Goal: Register for event/course

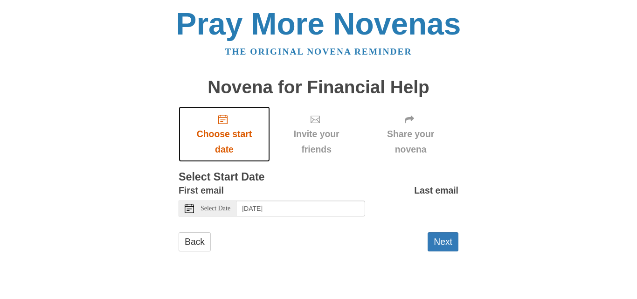
click at [211, 133] on span "Choose start date" at bounding box center [224, 141] width 73 height 31
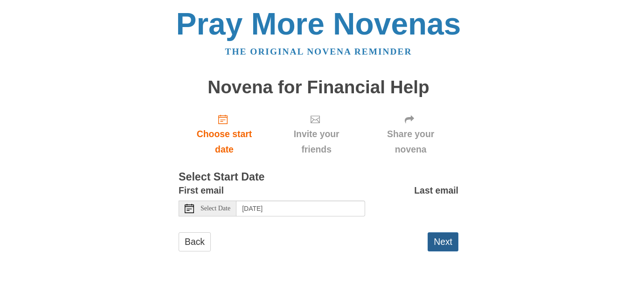
click at [450, 242] on button "Next" at bounding box center [443, 241] width 31 height 19
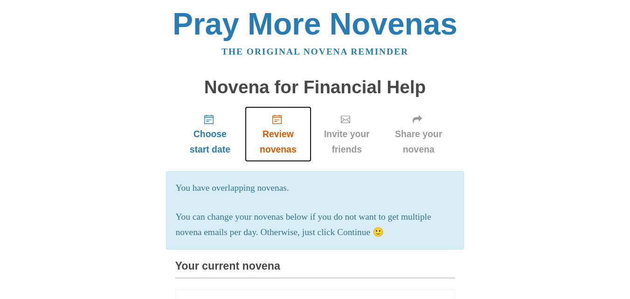
click at [275, 134] on span "Review novenas" at bounding box center [278, 141] width 48 height 31
click at [278, 132] on span "Review novenas" at bounding box center [278, 141] width 48 height 31
click at [271, 138] on span "Review novenas" at bounding box center [278, 141] width 48 height 31
click at [272, 138] on span "Review novenas" at bounding box center [278, 141] width 48 height 31
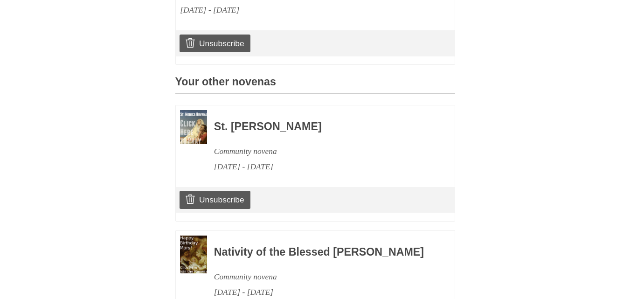
scroll to position [310, 0]
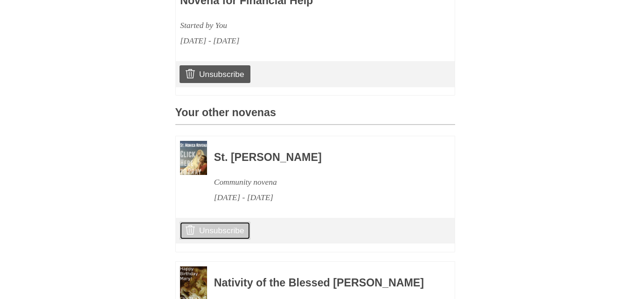
click at [222, 226] on link "Unsubscribe" at bounding box center [215, 230] width 70 height 18
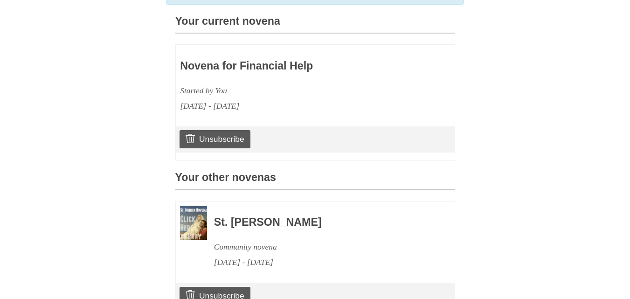
scroll to position [348, 0]
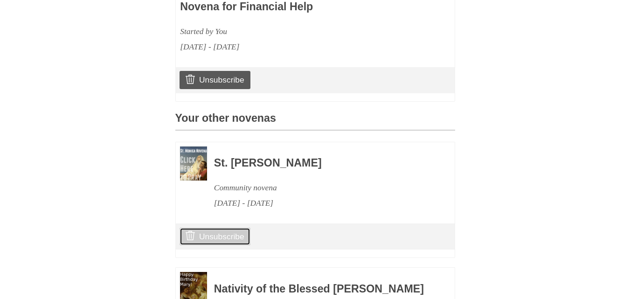
drag, startPoint x: 214, startPoint y: 234, endPoint x: 362, endPoint y: 54, distance: 233.2
click at [214, 233] on link "Unsubscribe" at bounding box center [215, 237] width 70 height 18
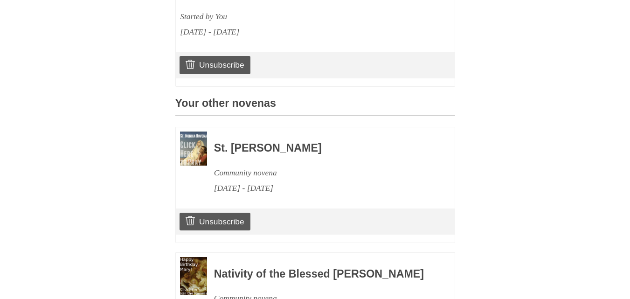
scroll to position [373, 0]
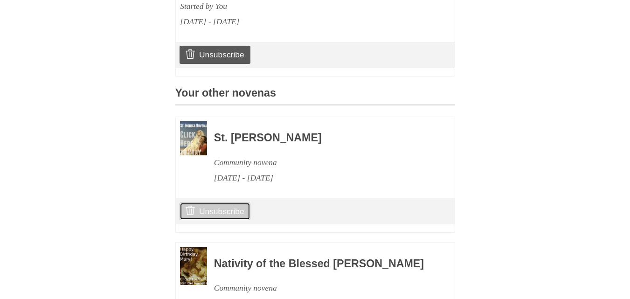
click at [211, 215] on link "Unsubscribe" at bounding box center [215, 211] width 70 height 18
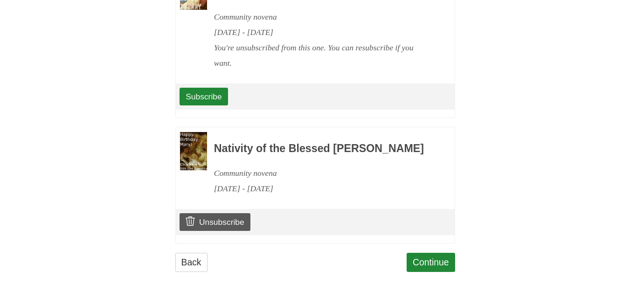
scroll to position [531, 0]
click at [238, 219] on link "Unsubscribe" at bounding box center [215, 222] width 70 height 18
click at [209, 218] on link "Unsubscribe" at bounding box center [215, 222] width 70 height 18
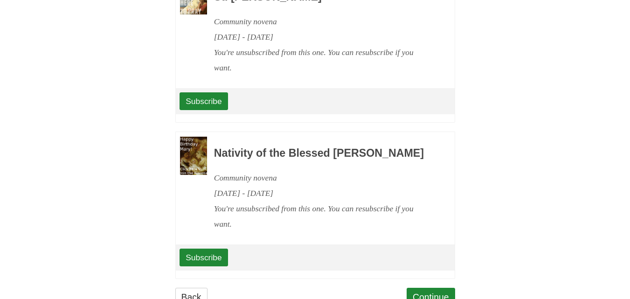
scroll to position [561, 0]
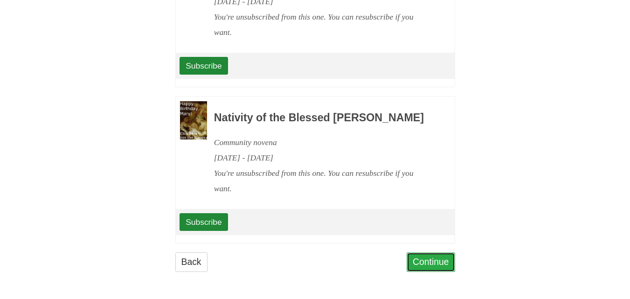
click at [423, 262] on link "Continue" at bounding box center [431, 261] width 48 height 19
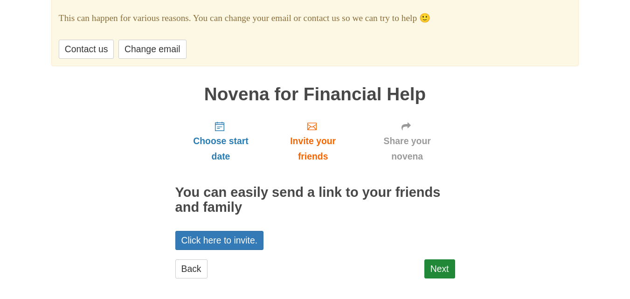
scroll to position [105, 0]
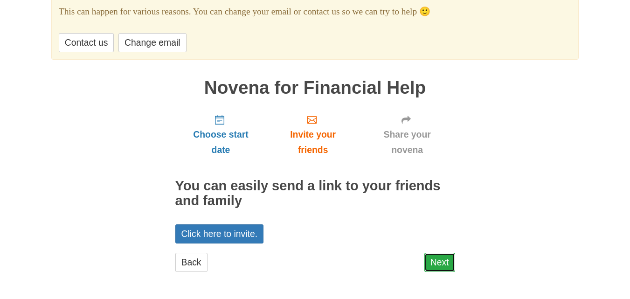
click at [435, 258] on link "Next" at bounding box center [439, 262] width 31 height 19
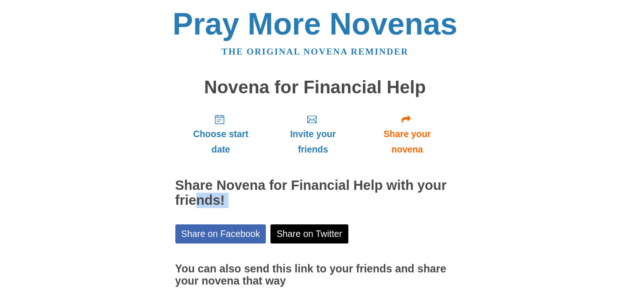
drag, startPoint x: 629, startPoint y: 167, endPoint x: 626, endPoint y: 214, distance: 46.7
click at [626, 214] on body "Pray More Novenas The original novena reminder Novena for Financial Help Choose…" at bounding box center [315, 187] width 630 height 374
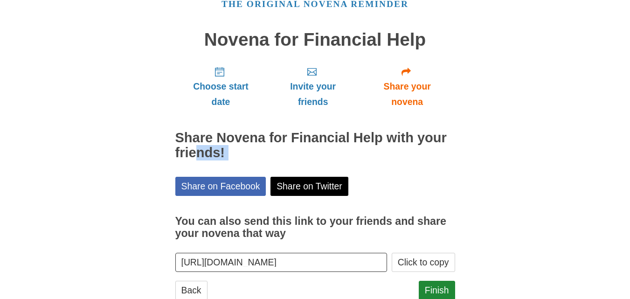
scroll to position [76, 0]
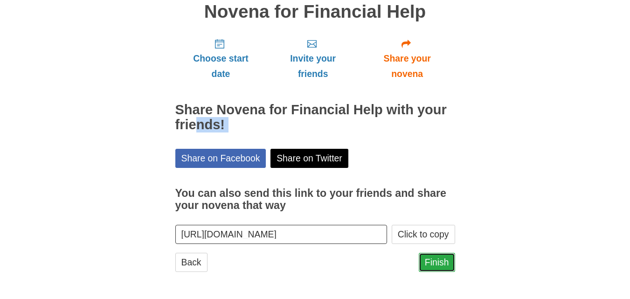
click at [432, 257] on link "Finish" at bounding box center [437, 262] width 36 height 19
